Goal: Navigation & Orientation: Find specific page/section

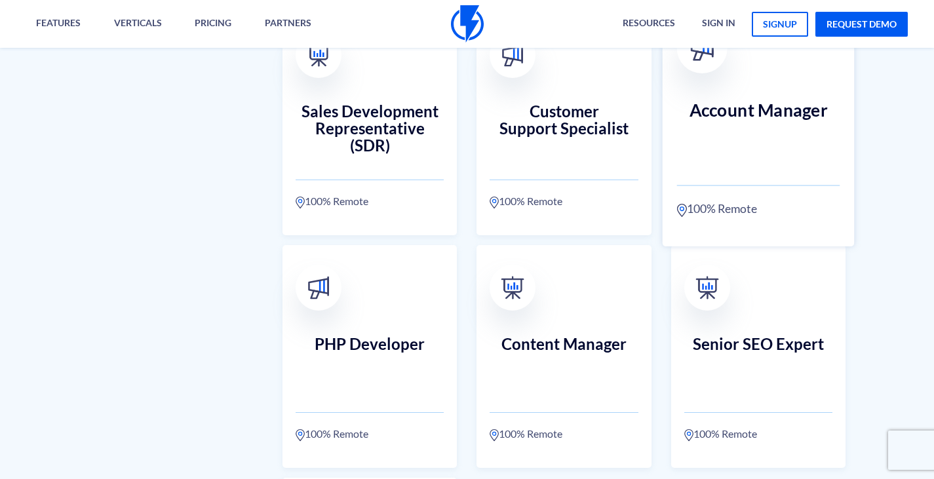
scroll to position [852, 0]
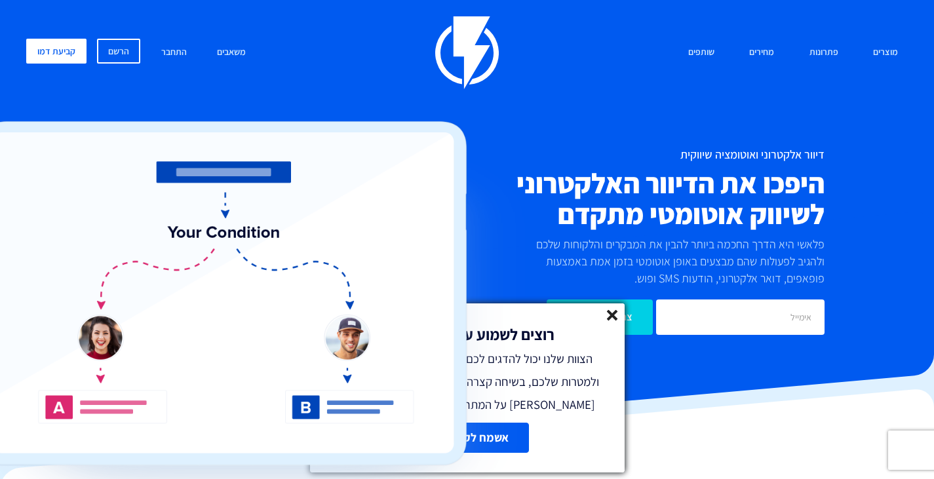
click at [605, 310] on div "רוצים לשמוע עוד על פלאשי? הצוות שלנו יכול להדגים לכם את המערכת בהתאם לעסק ולמטר…" at bounding box center [467, 360] width 315 height 113
click at [608, 315] on icon at bounding box center [612, 315] width 11 height 11
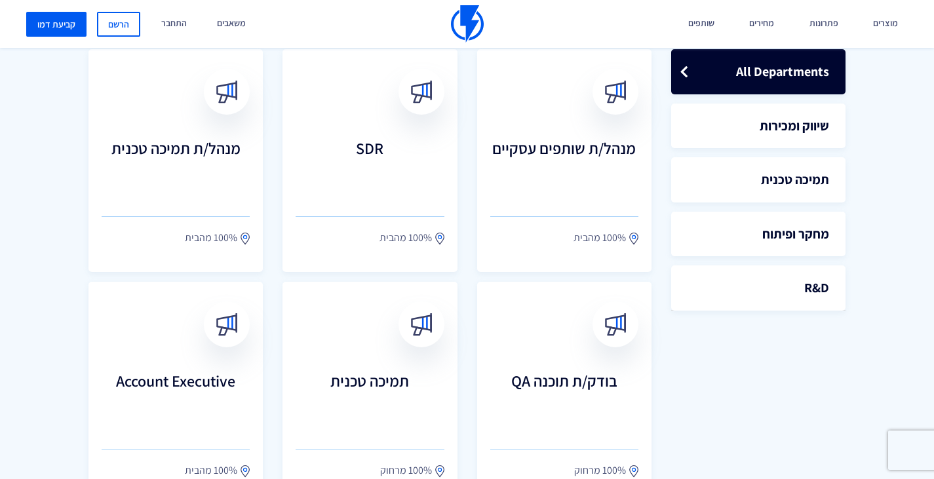
scroll to position [393, 0]
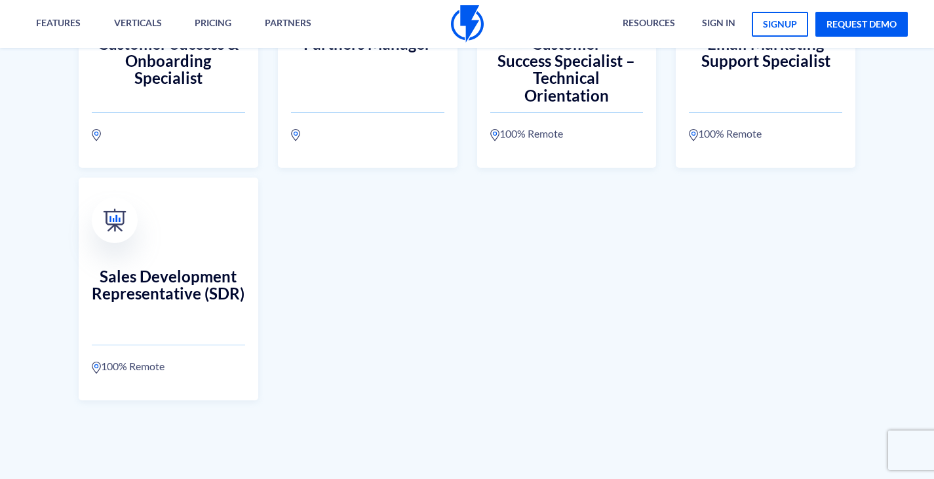
scroll to position [2854, 0]
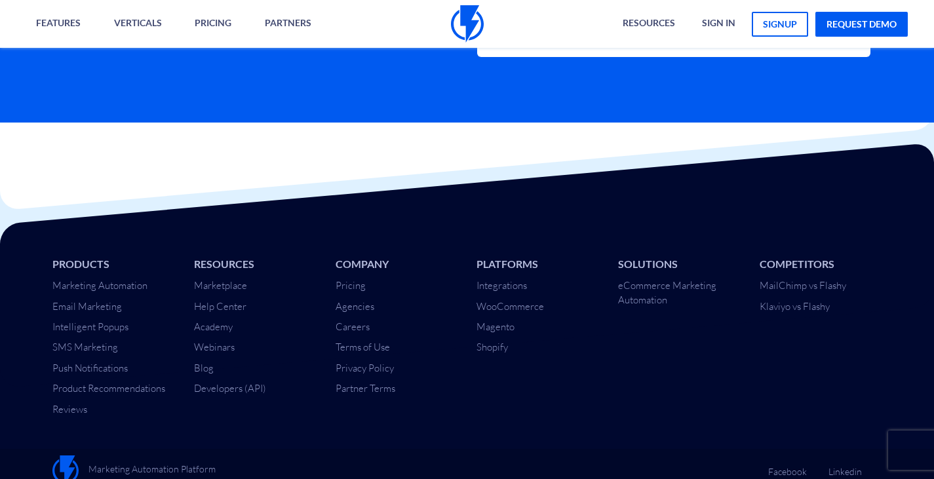
scroll to position [3223, 0]
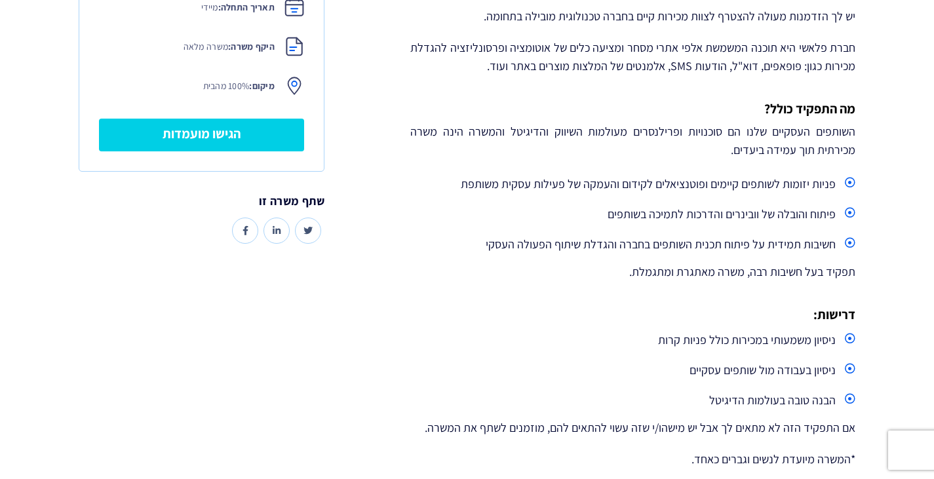
scroll to position [459, 0]
